Goal: Information Seeking & Learning: Learn about a topic

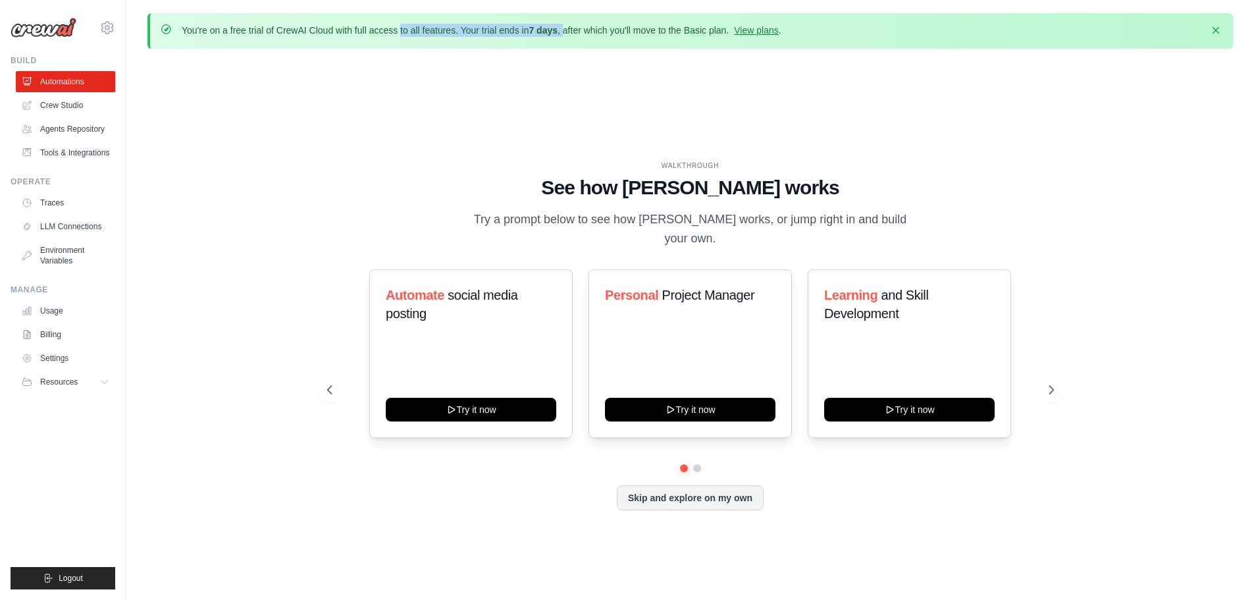
drag, startPoint x: 361, startPoint y: 33, endPoint x: 564, endPoint y: 32, distance: 202.8
click at [564, 32] on p "You're on a free trial of CrewAI Cloud with full access to all features. Your t…" at bounding box center [482, 30] width 600 height 13
drag, startPoint x: 639, startPoint y: 29, endPoint x: 670, endPoint y: 29, distance: 31.6
click at [670, 29] on p "You're on a free trial of CrewAI Cloud with full access to all features. Your t…" at bounding box center [482, 30] width 600 height 13
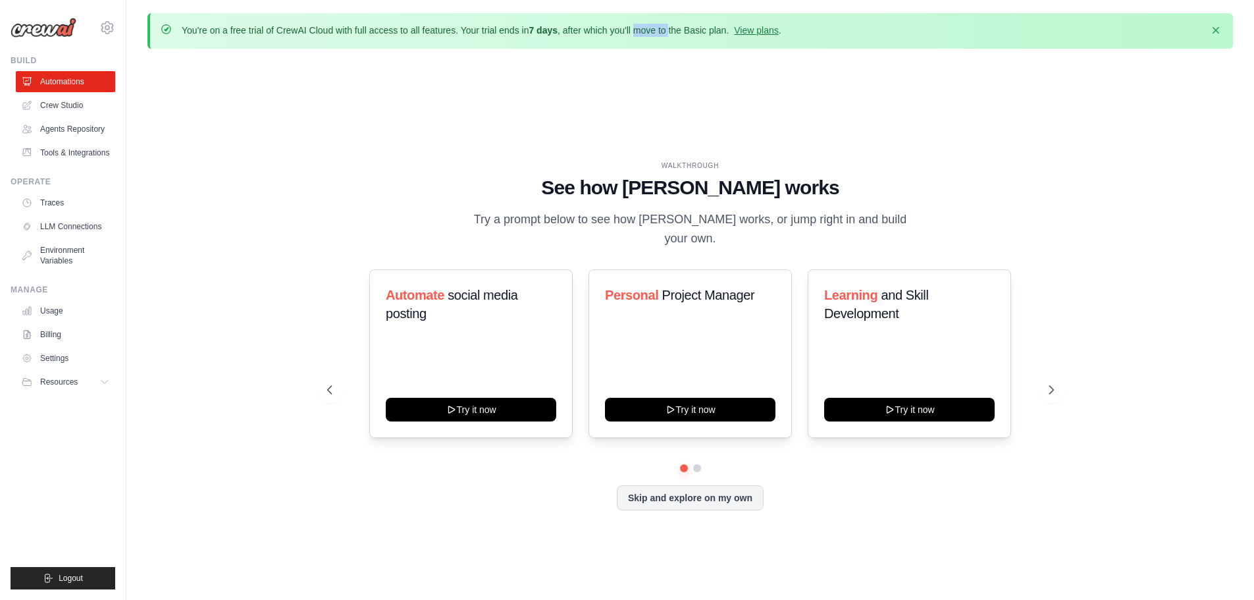
click at [670, 29] on p "You're on a free trial of CrewAI Cloud with full access to all features. Your t…" at bounding box center [482, 30] width 600 height 13
drag, startPoint x: 594, startPoint y: 28, endPoint x: 677, endPoint y: 28, distance: 82.9
click at [677, 28] on p "You're on a free trial of CrewAI Cloud with full access to all features. Your t…" at bounding box center [482, 30] width 600 height 13
drag, startPoint x: 533, startPoint y: 28, endPoint x: 693, endPoint y: 39, distance: 161.0
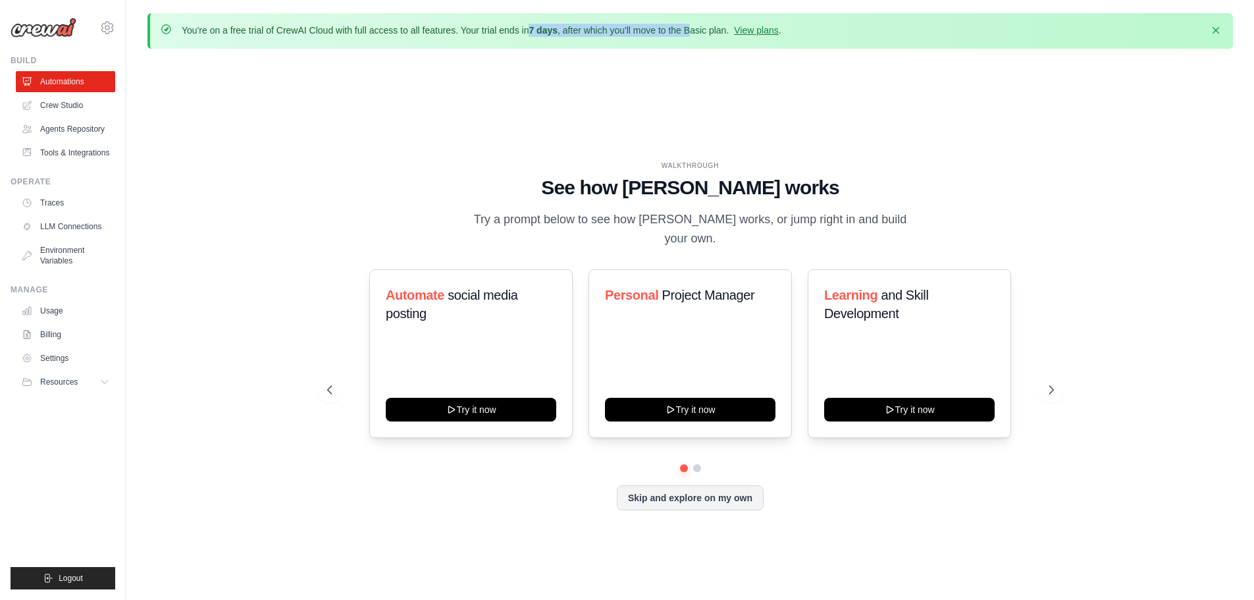
click at [693, 39] on div "You're on a free trial of CrewAI Cloud with full access to all features. Your t…" at bounding box center [690, 31] width 1086 height 36
